Goal: Navigation & Orientation: Go to known website

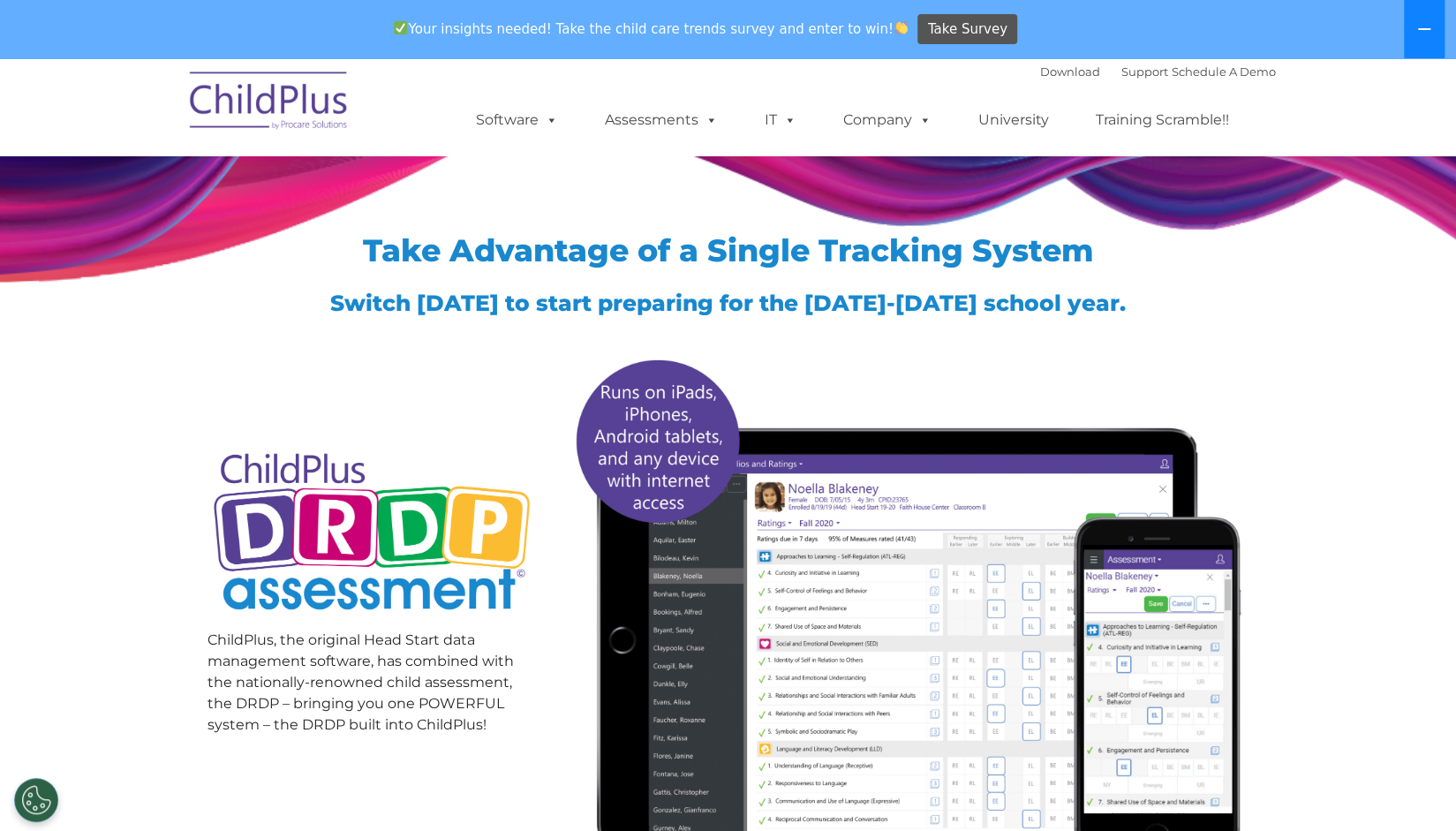
click at [1434, 30] on button at bounding box center [1424, 29] width 41 height 58
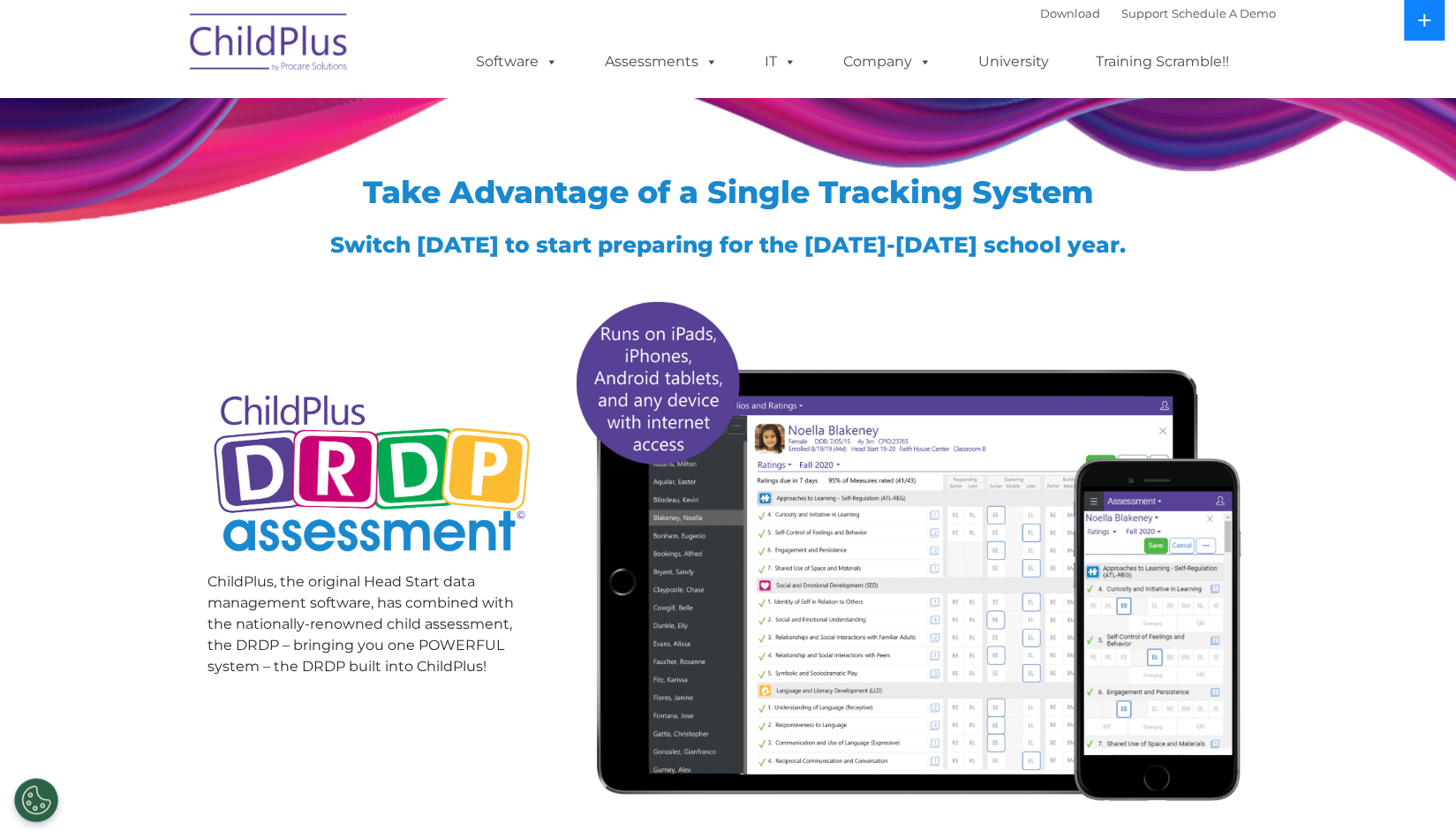
click at [1426, 27] on icon at bounding box center [1424, 19] width 14 height 14
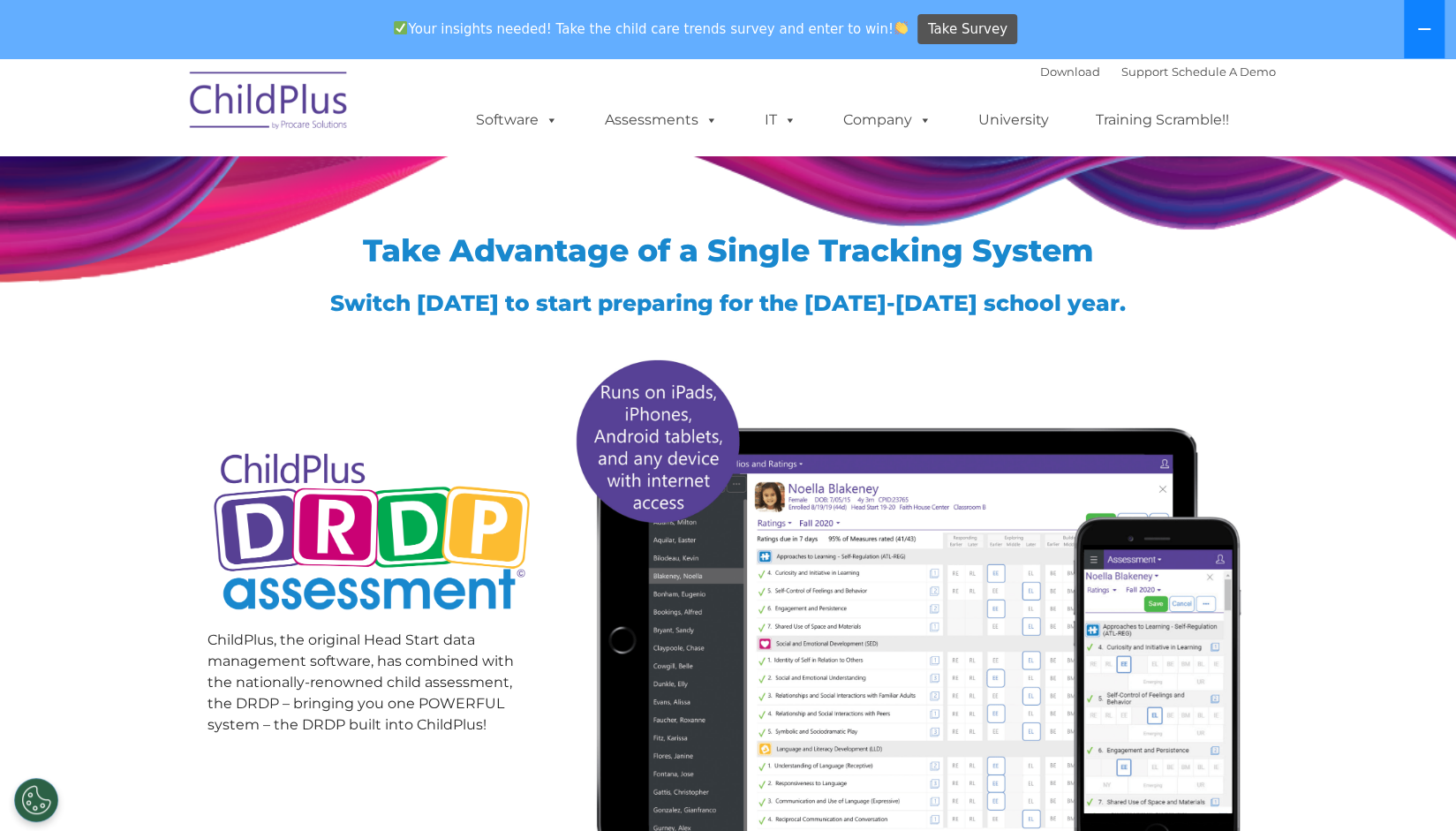
click at [1423, 30] on icon at bounding box center [1424, 30] width 12 height 2
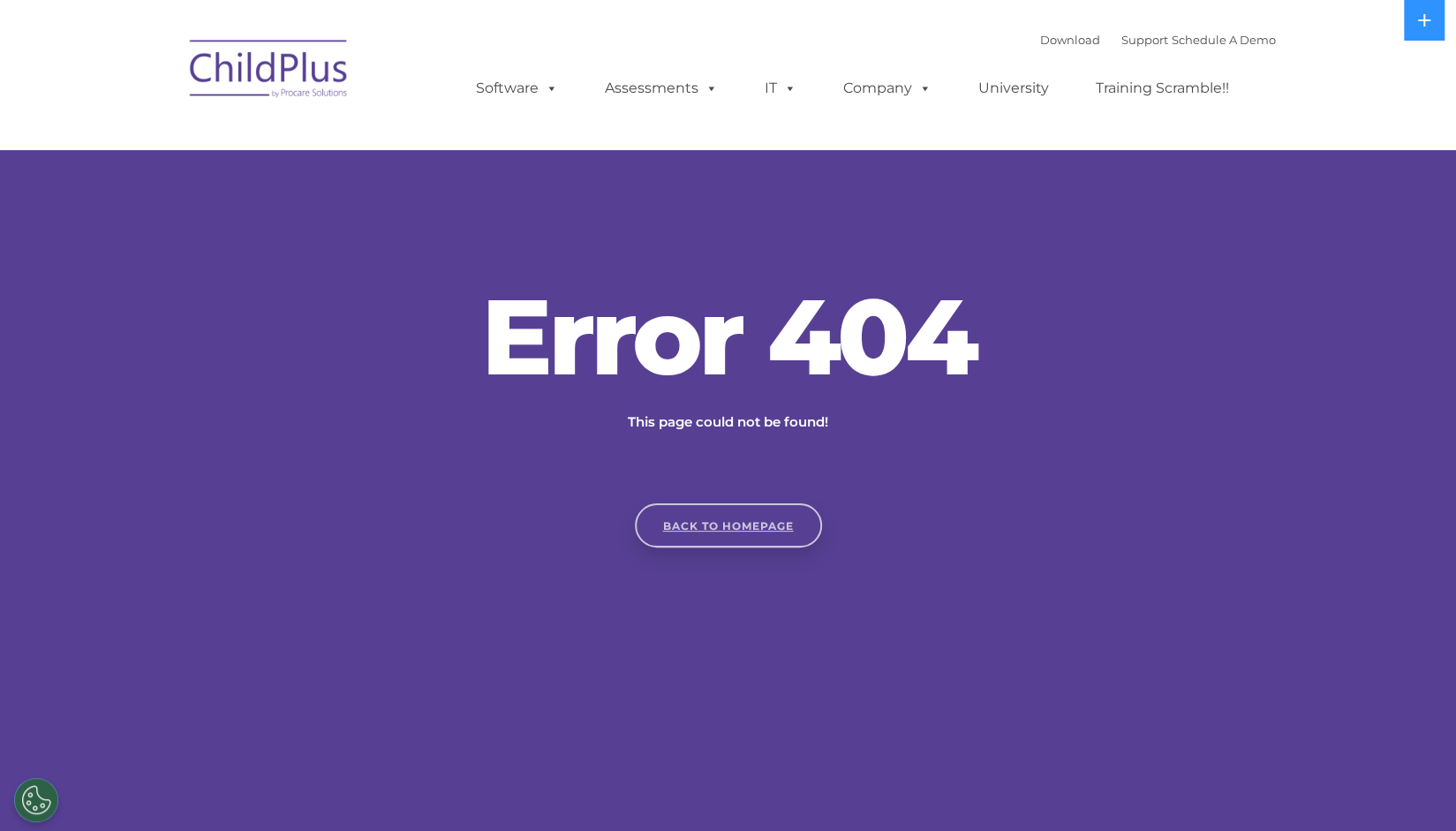
click at [699, 525] on link "Back to homepage" at bounding box center [728, 525] width 187 height 44
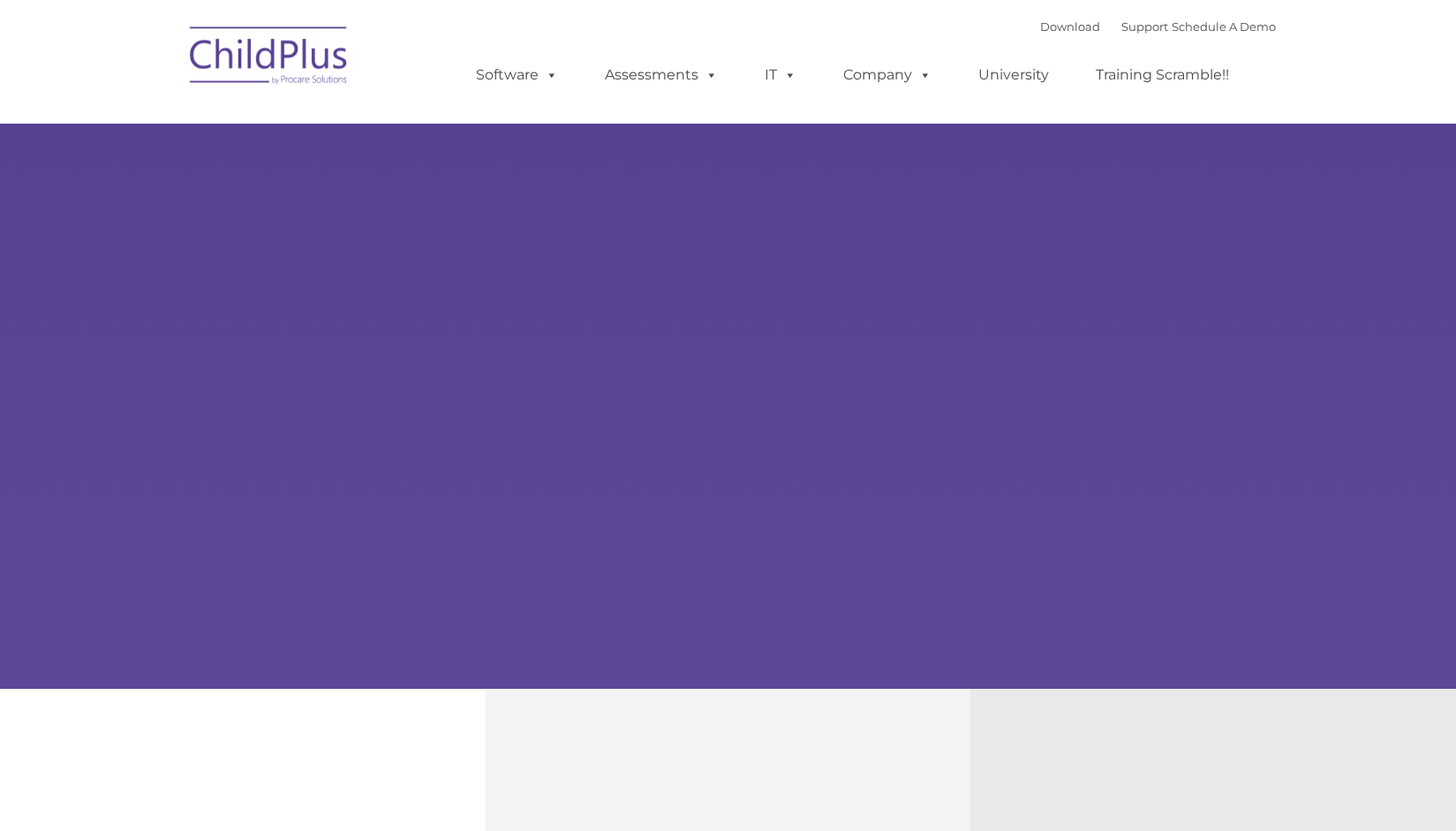
type input ""
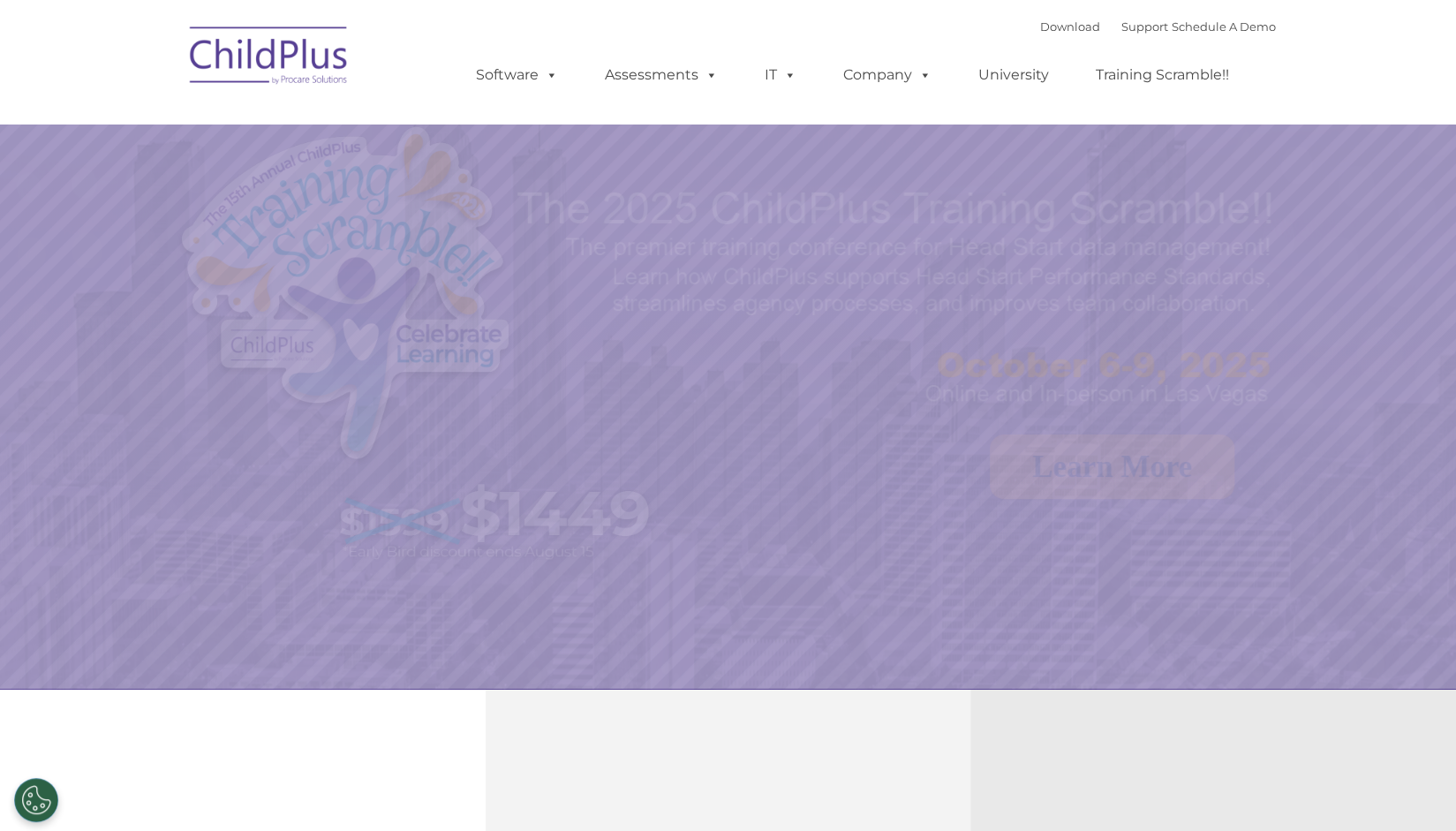
select select "MEDIUM"
